Goal: Task Accomplishment & Management: Manage account settings

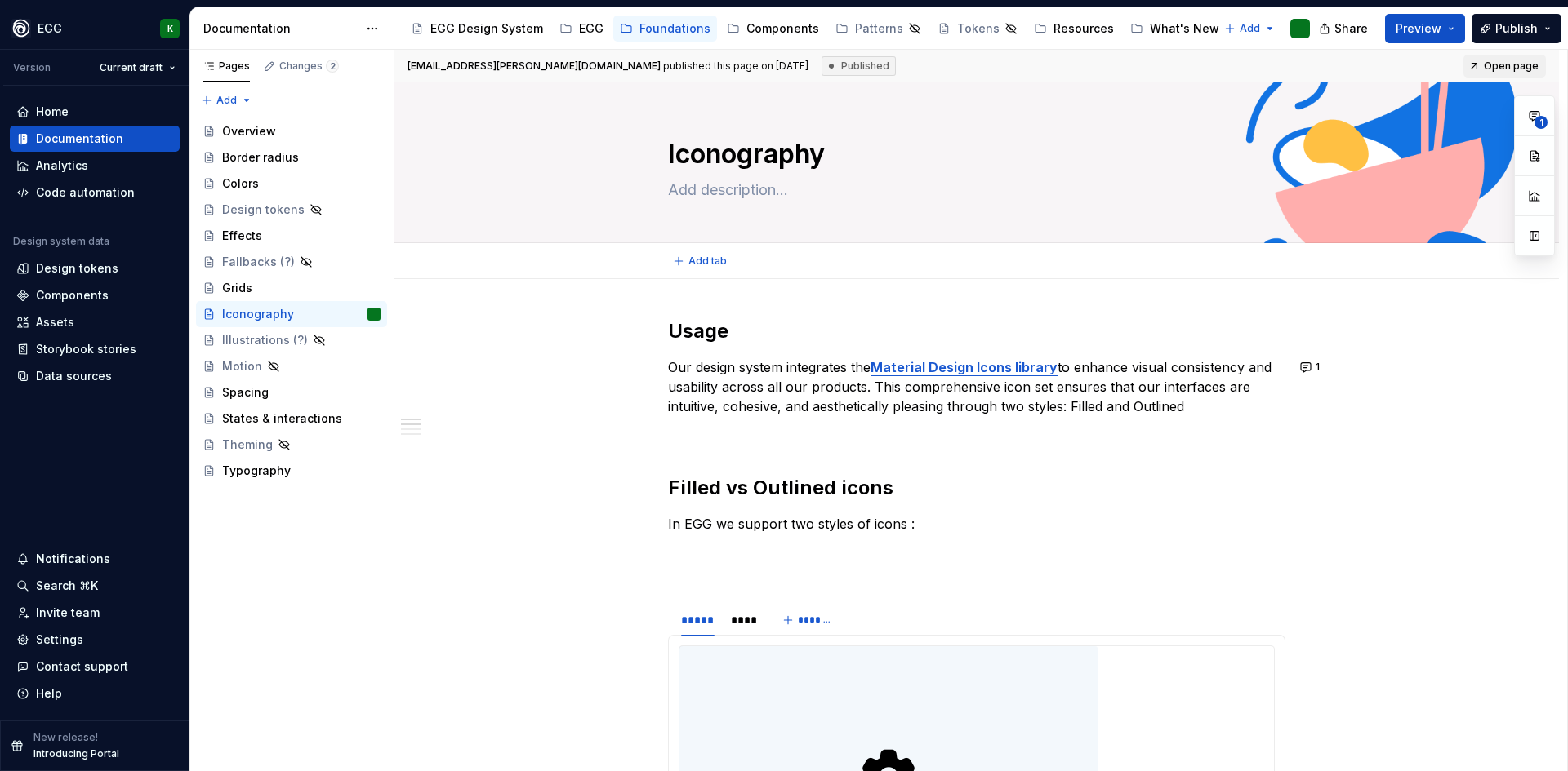
type textarea "*"
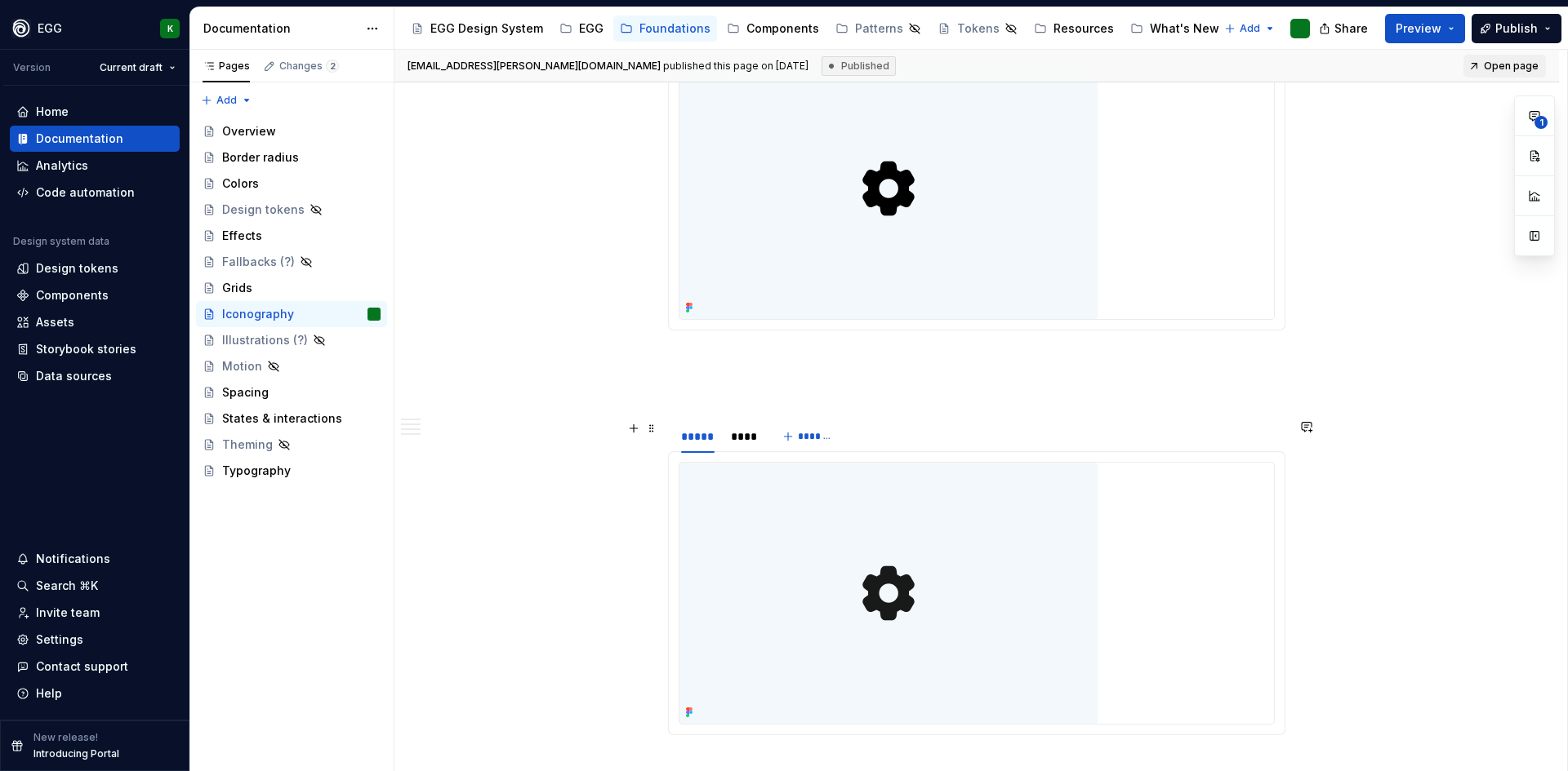
scroll to position [735, 0]
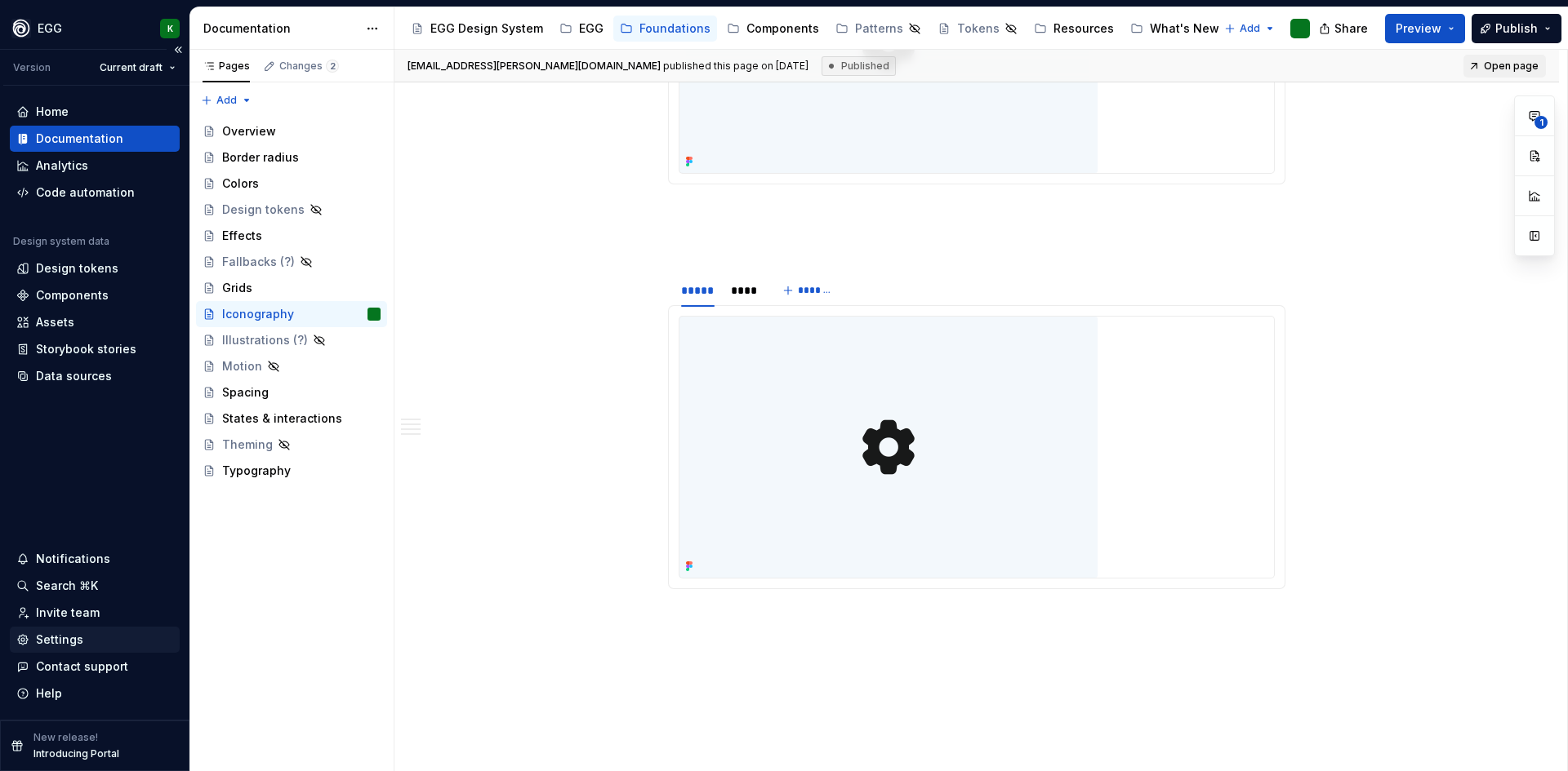
click at [66, 637] on div "Settings" at bounding box center [60, 640] width 48 height 16
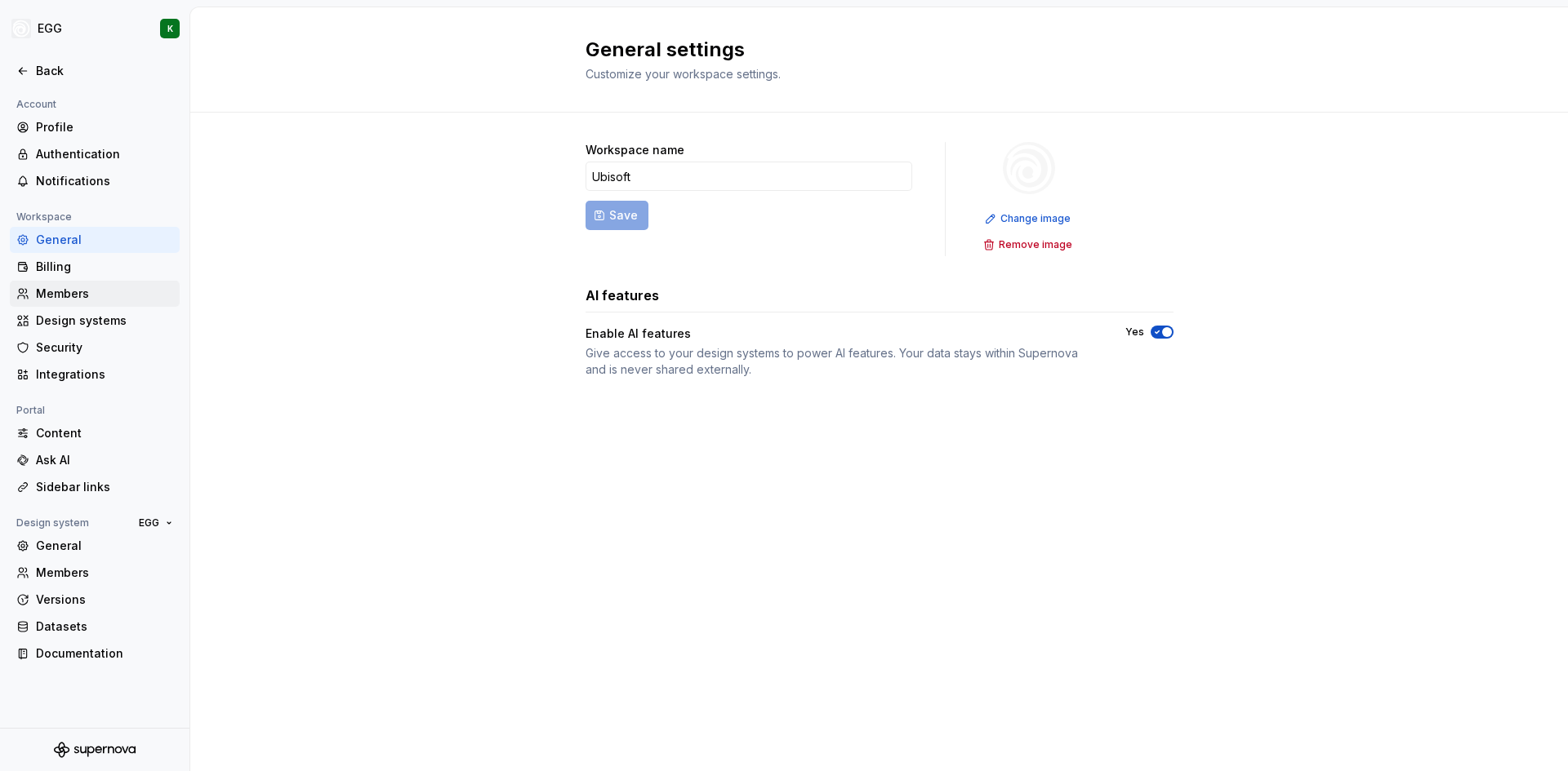
click at [66, 285] on div "Members" at bounding box center [94, 294] width 170 height 26
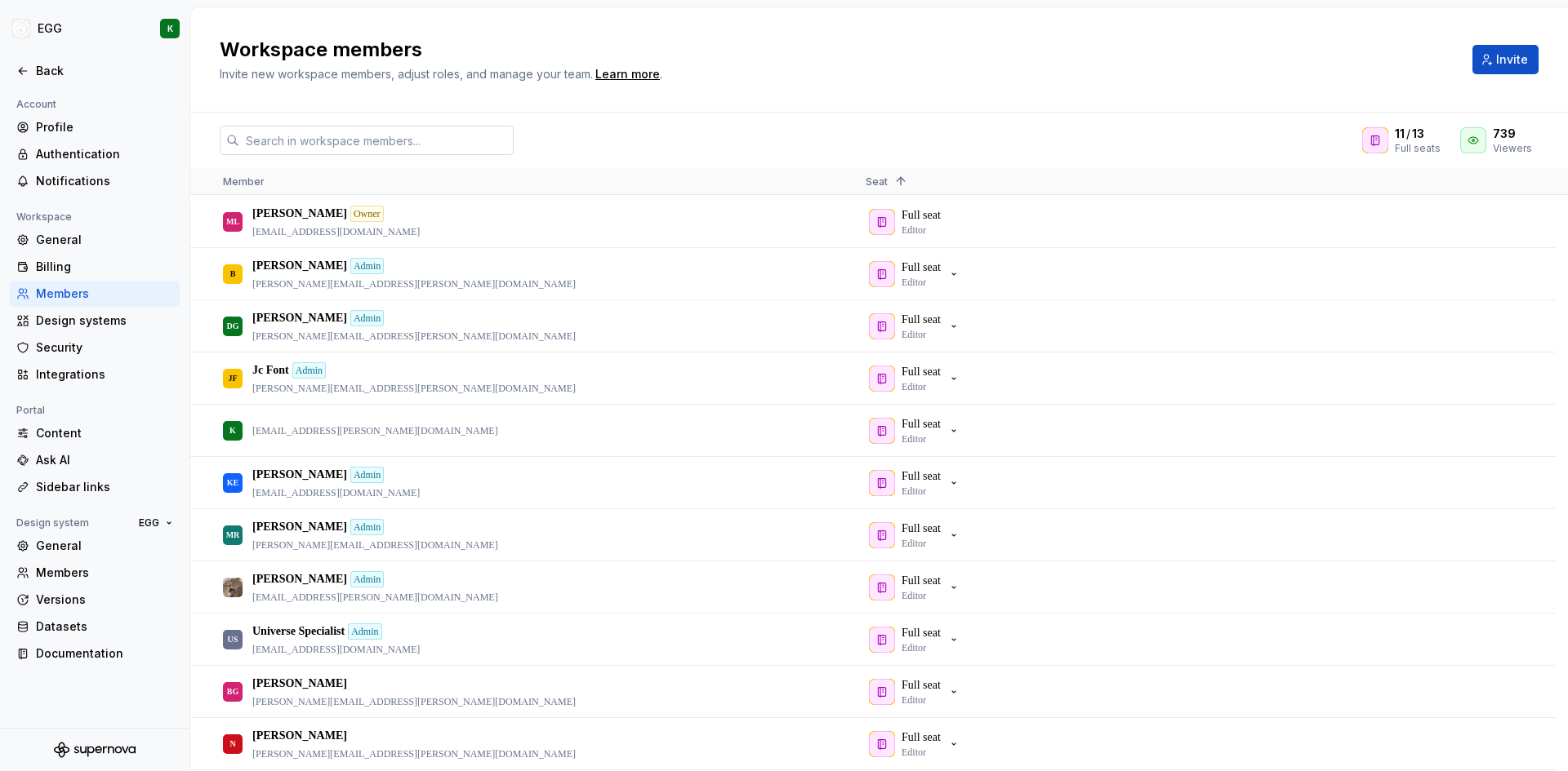
click at [274, 139] on input "text" at bounding box center [376, 140] width 274 height 29
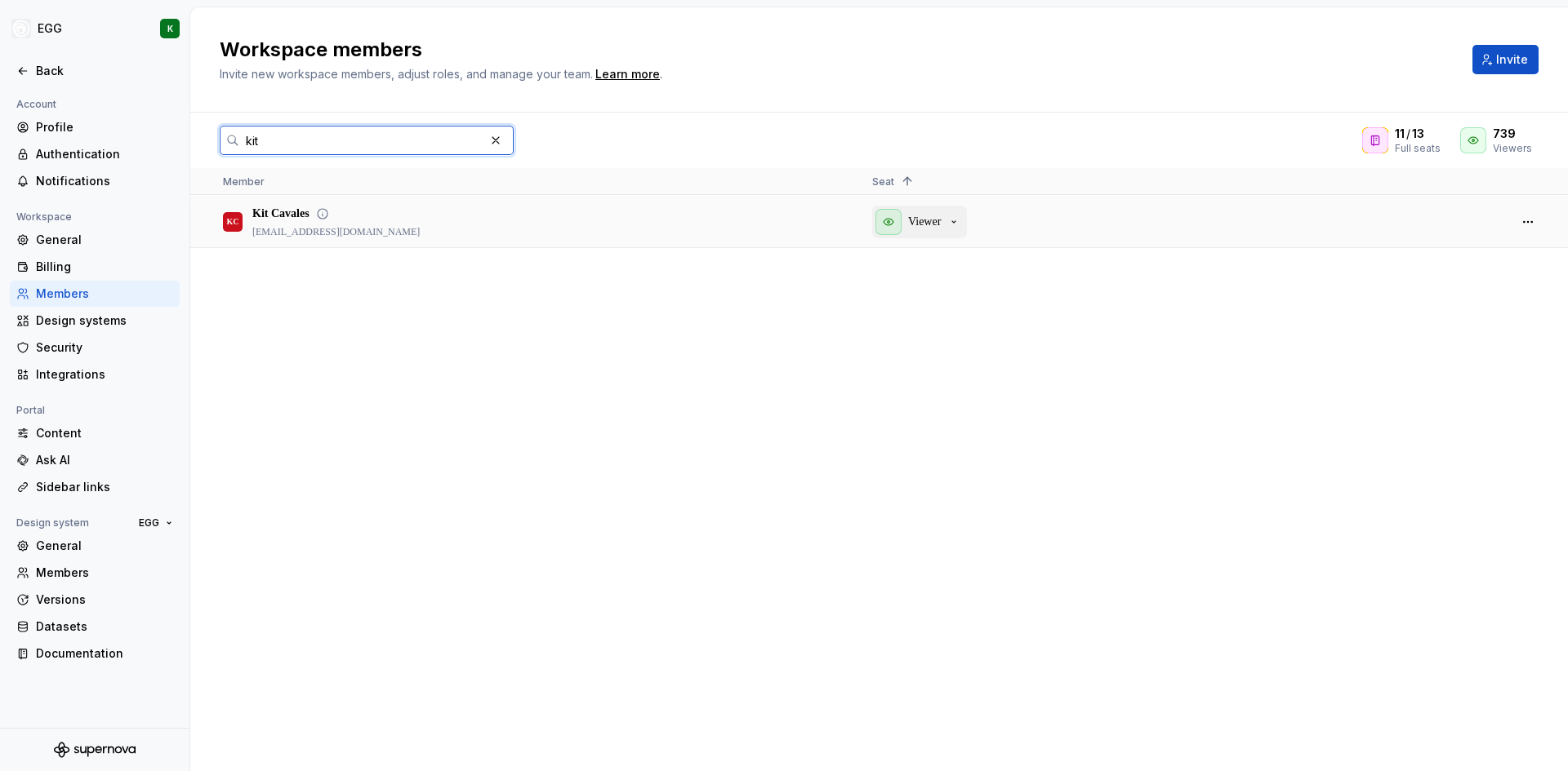
type input "kit"
click at [944, 222] on div "Viewer" at bounding box center [918, 222] width 85 height 26
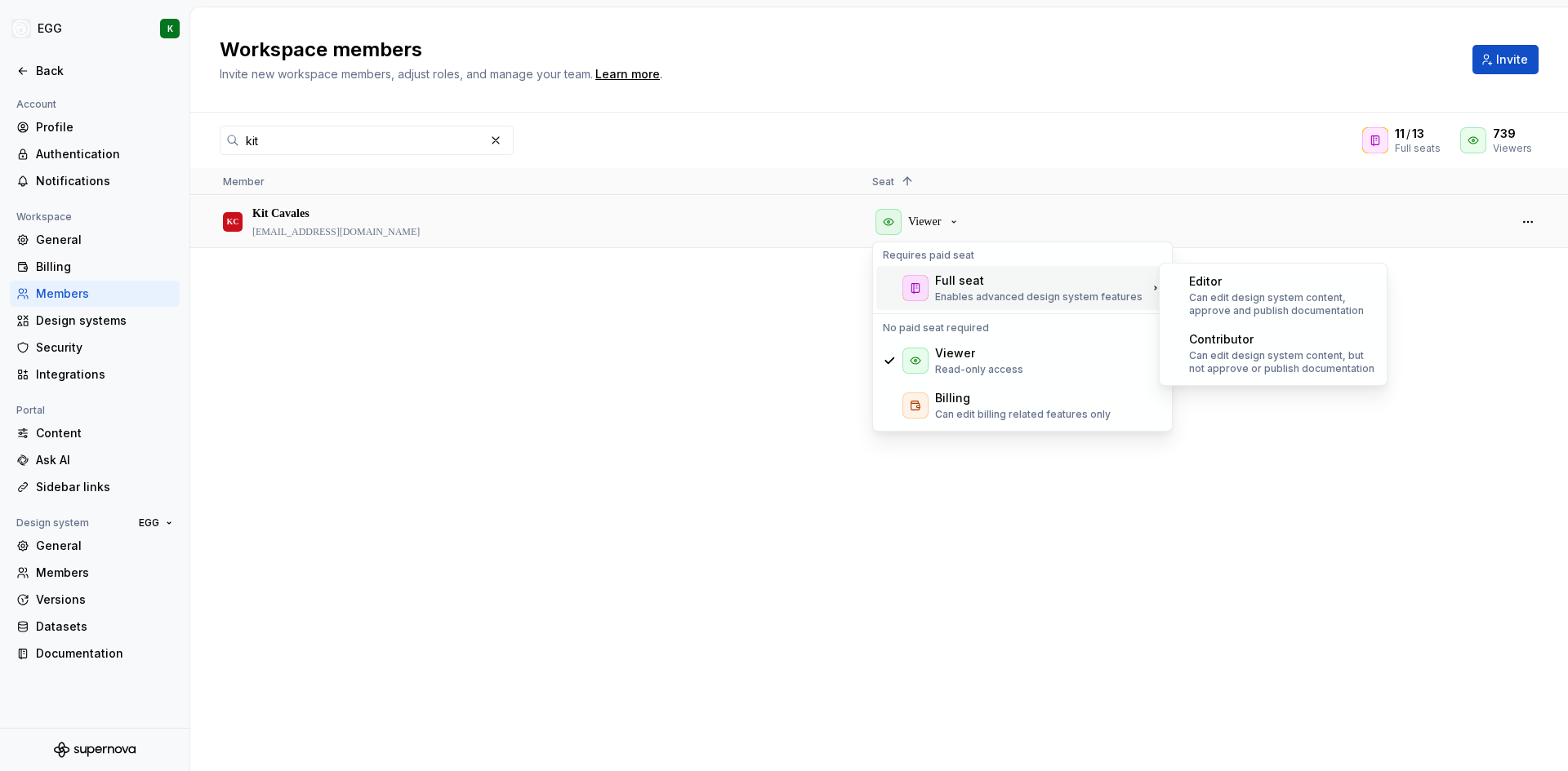
click at [961, 284] on div "Full seat" at bounding box center [959, 280] width 49 height 16
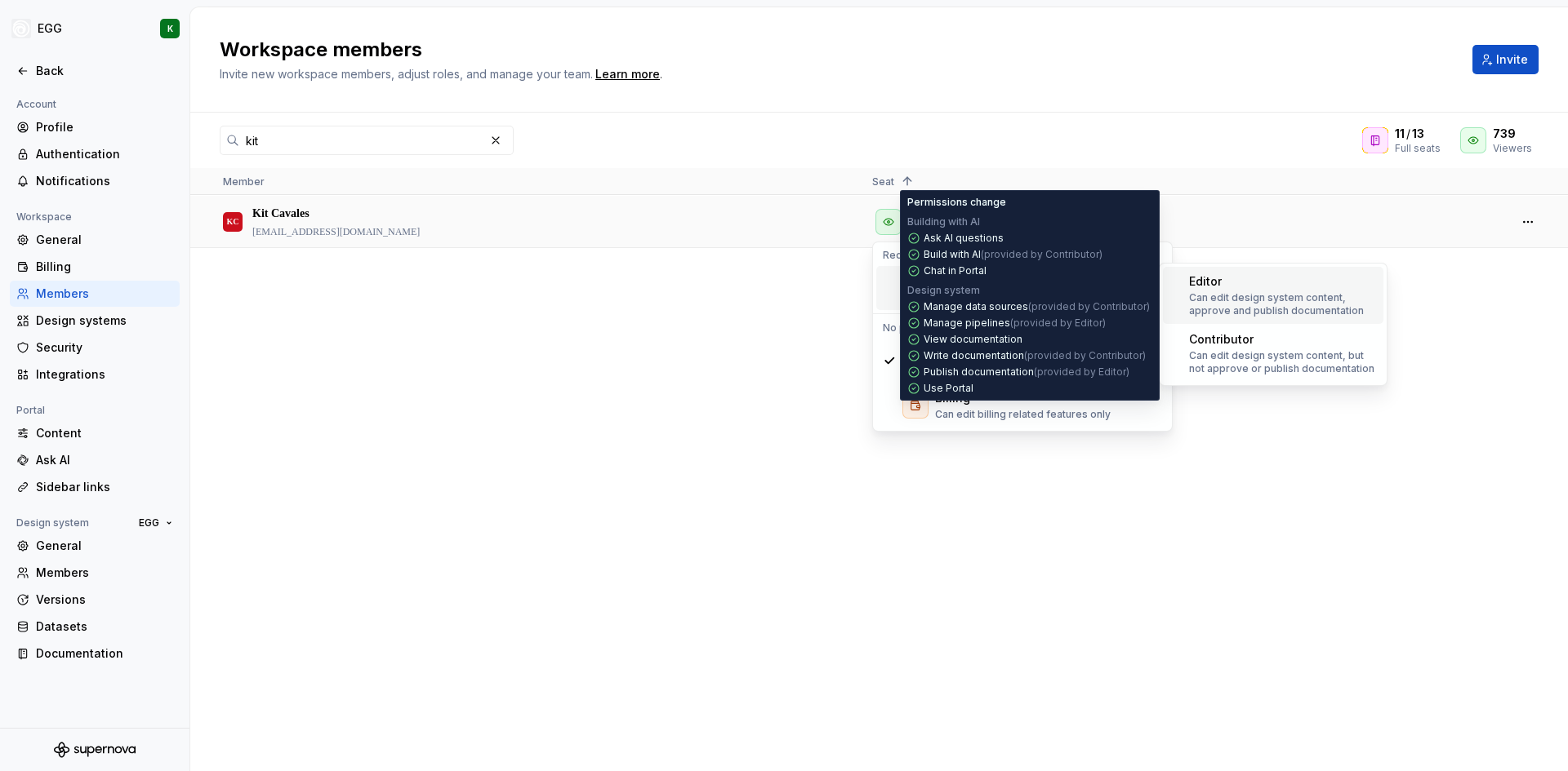
click at [1326, 308] on p "Can edit design system content, approve and publish documentation" at bounding box center [1283, 304] width 188 height 26
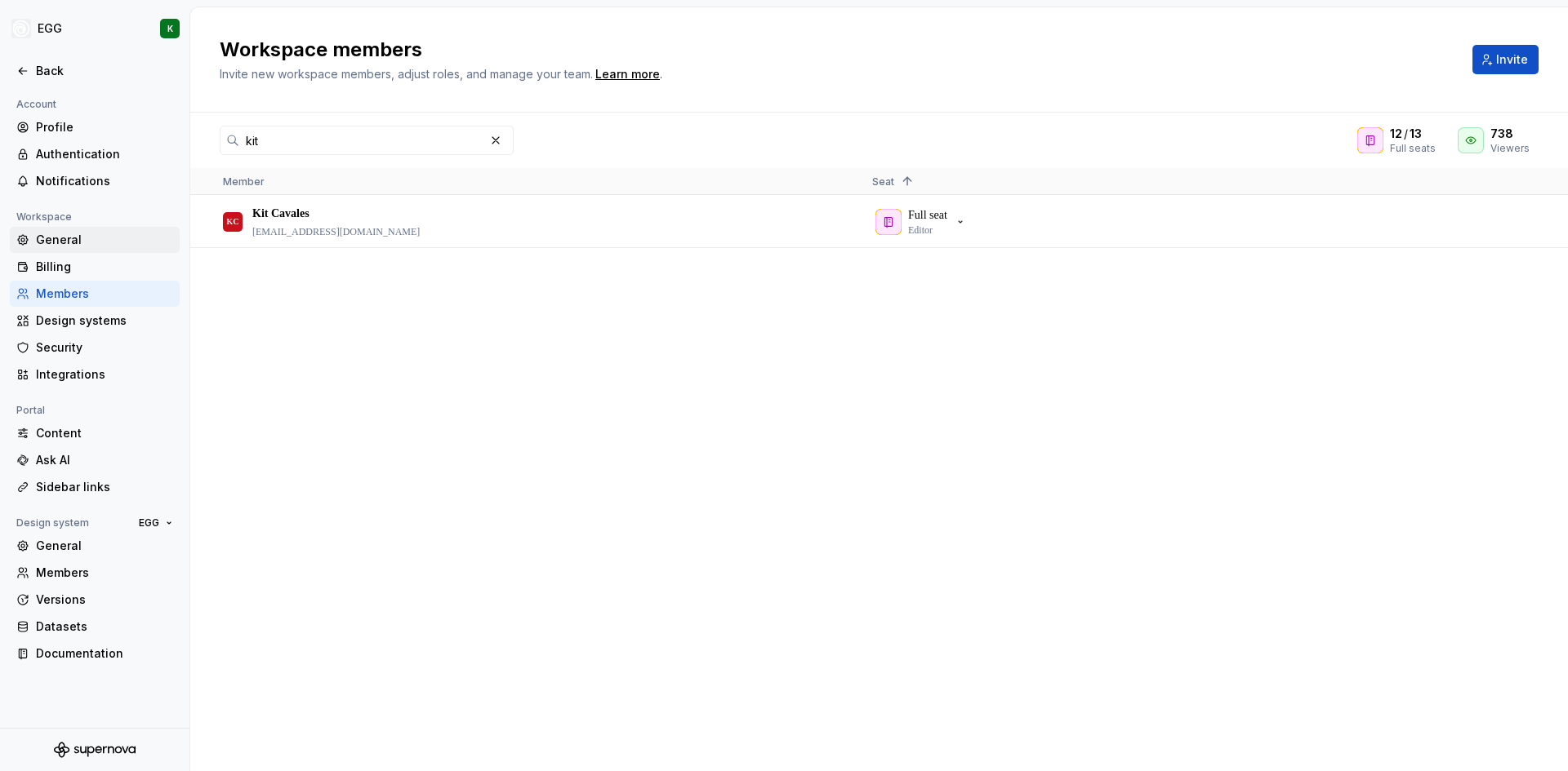
click at [47, 233] on div "General" at bounding box center [105, 239] width 138 height 16
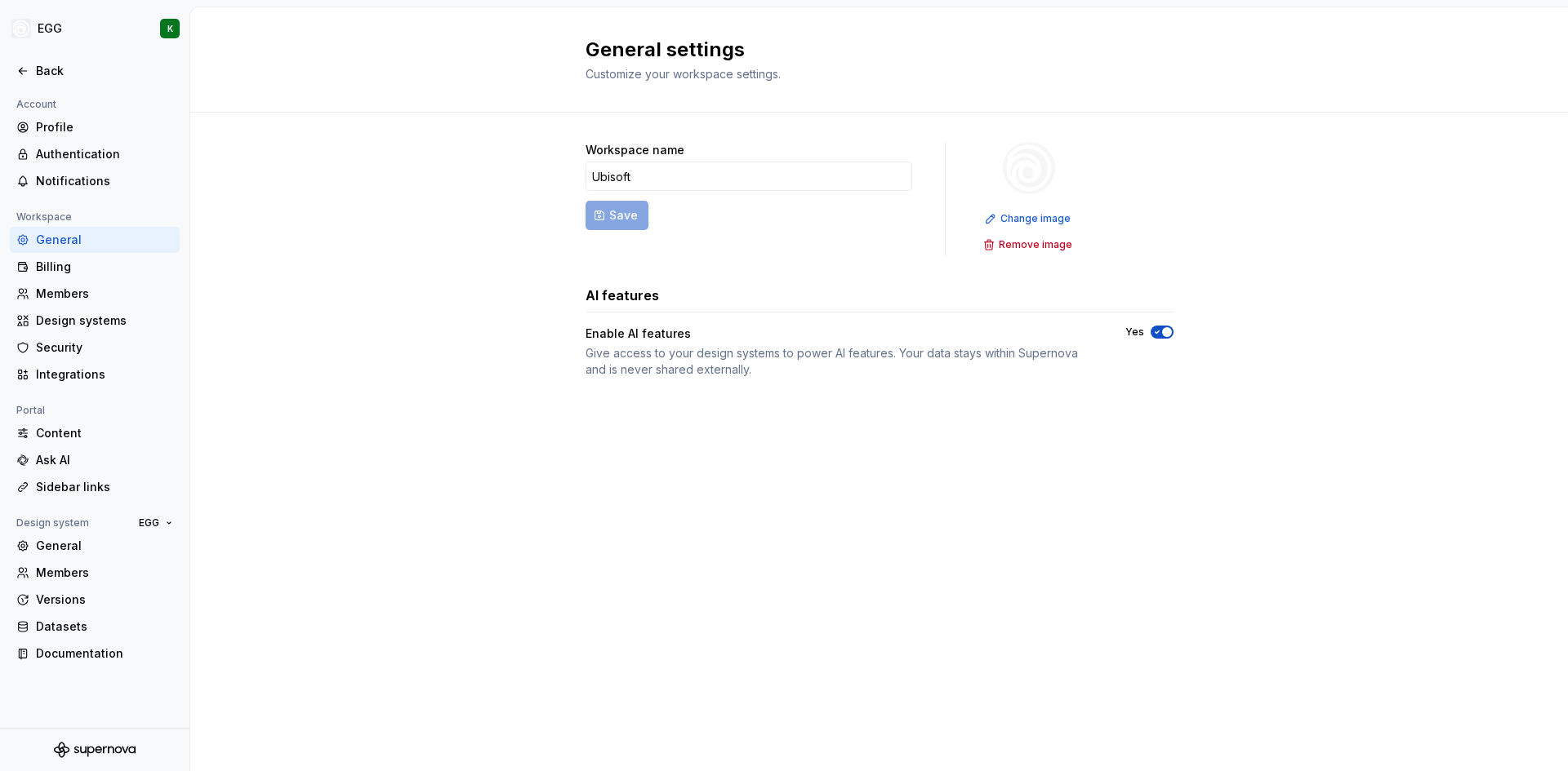
click at [686, 383] on div "Workspace name Ubisoft Save Change image Remove image AI features Enable AI fea…" at bounding box center [880, 276] width 588 height 328
click at [697, 363] on div "Give access to your design systems to power AI features. Your data stays within…" at bounding box center [841, 361] width 510 height 33
